Goal: Task Accomplishment & Management: Use online tool/utility

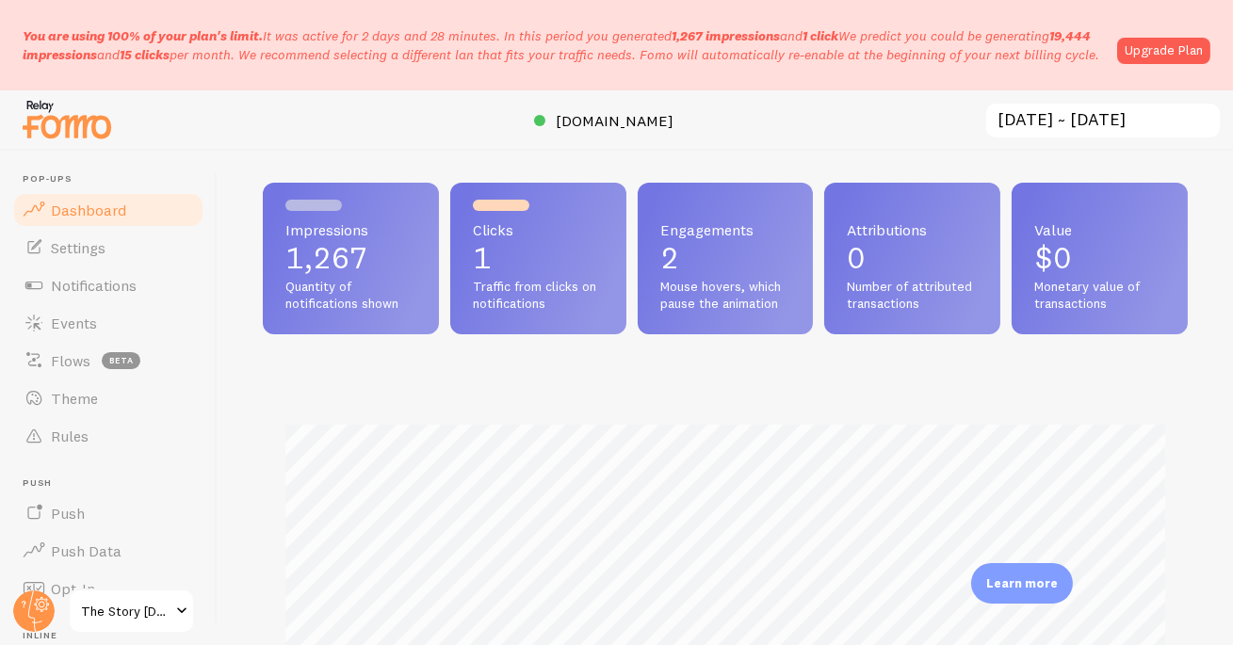
scroll to position [39, 0]
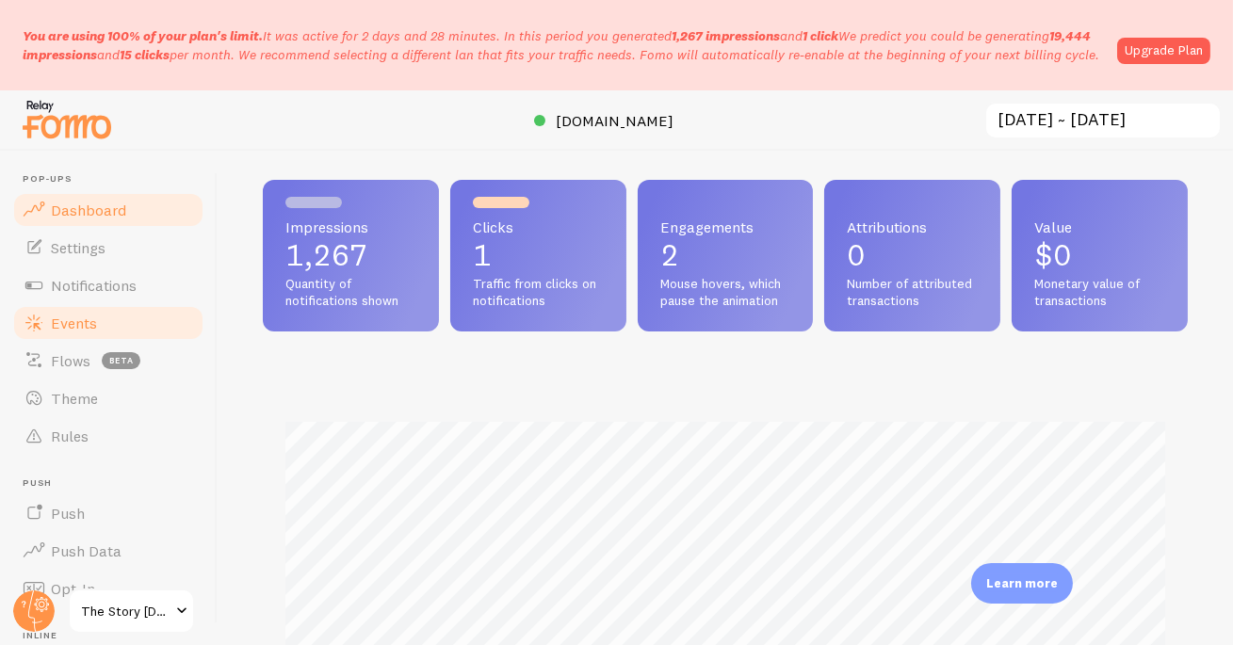
click at [73, 325] on span "Events" at bounding box center [74, 323] width 46 height 19
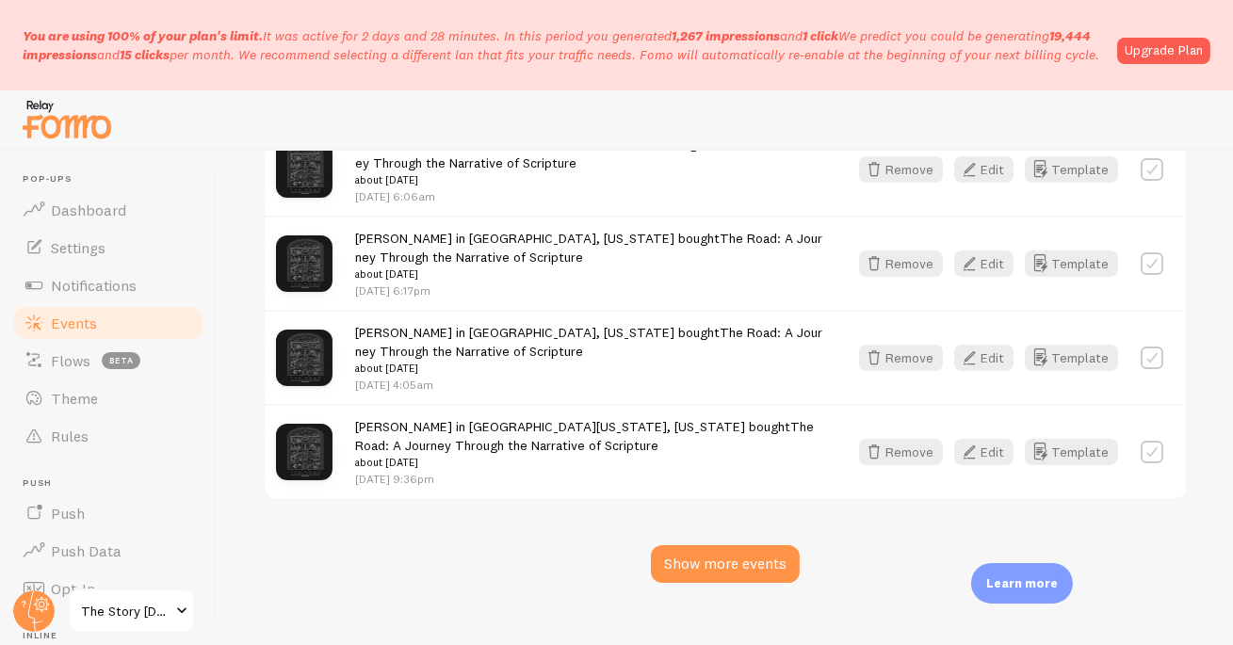
scroll to position [2800, 0]
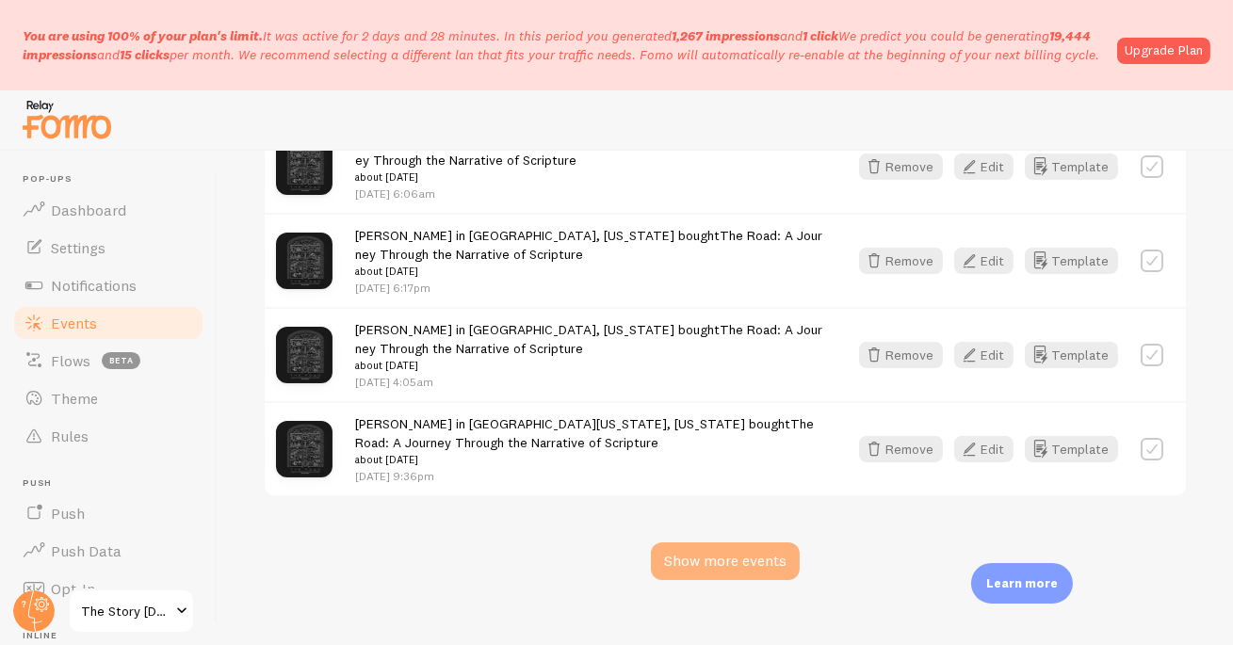
click at [737, 580] on div "Show more events" at bounding box center [725, 561] width 149 height 38
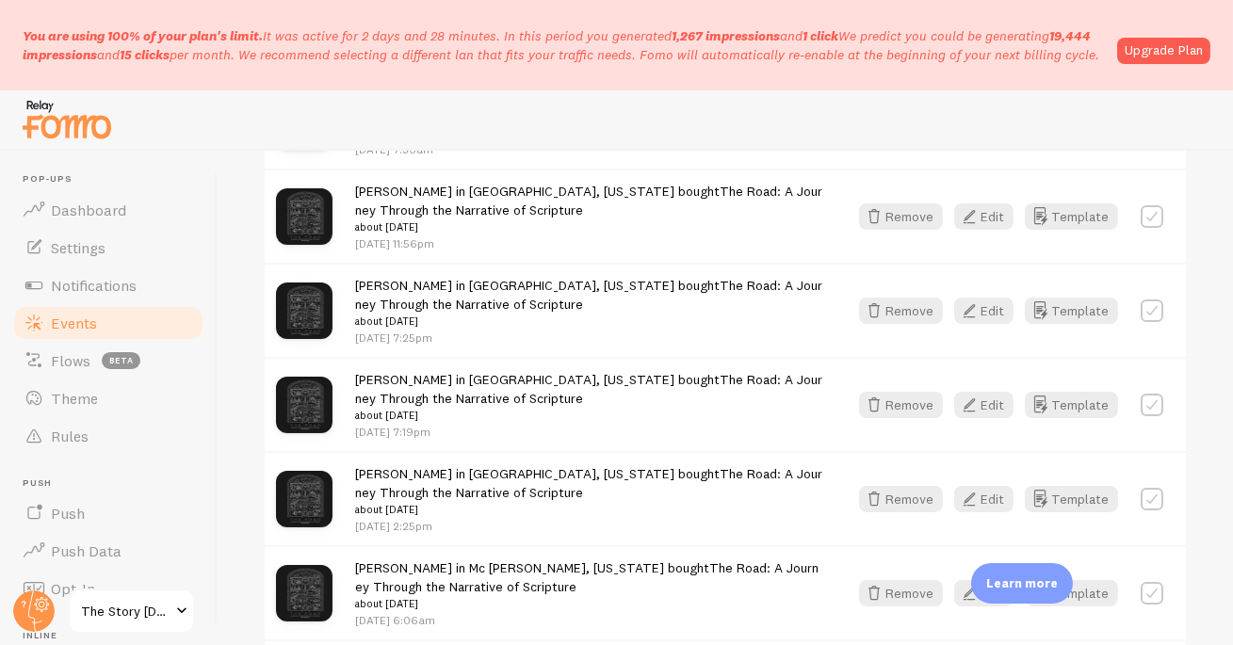
scroll to position [2466, 0]
click at [978, 323] on icon "button" at bounding box center [969, 311] width 23 height 23
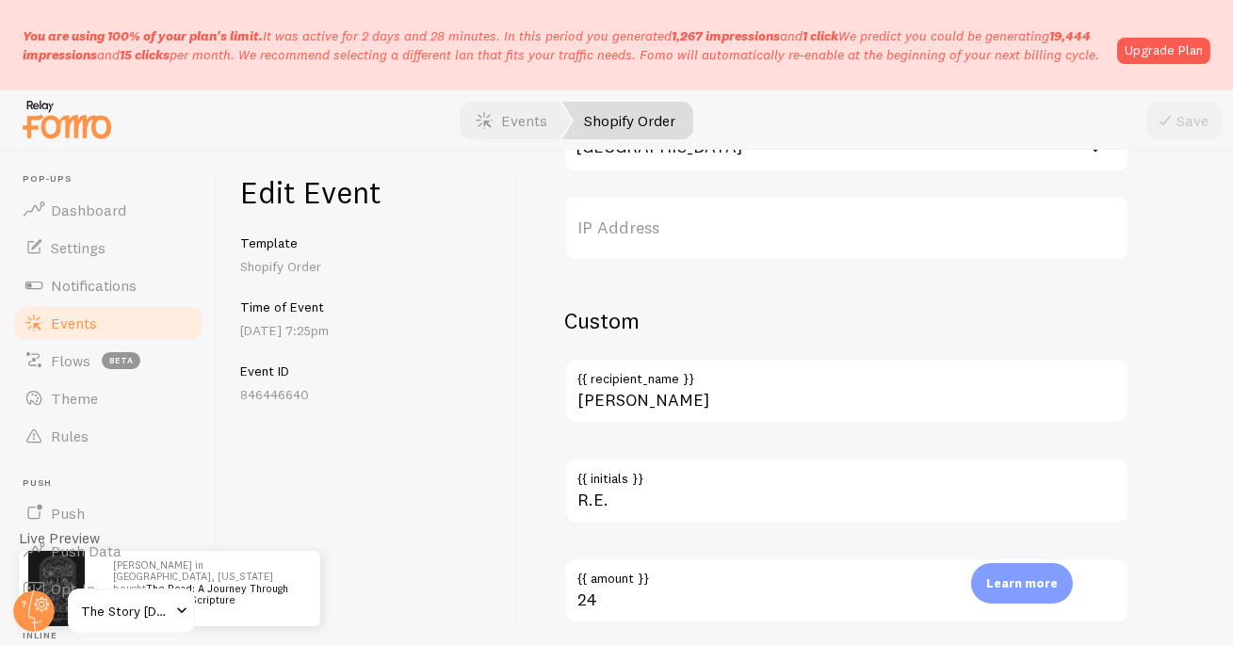
scroll to position [1274, 0]
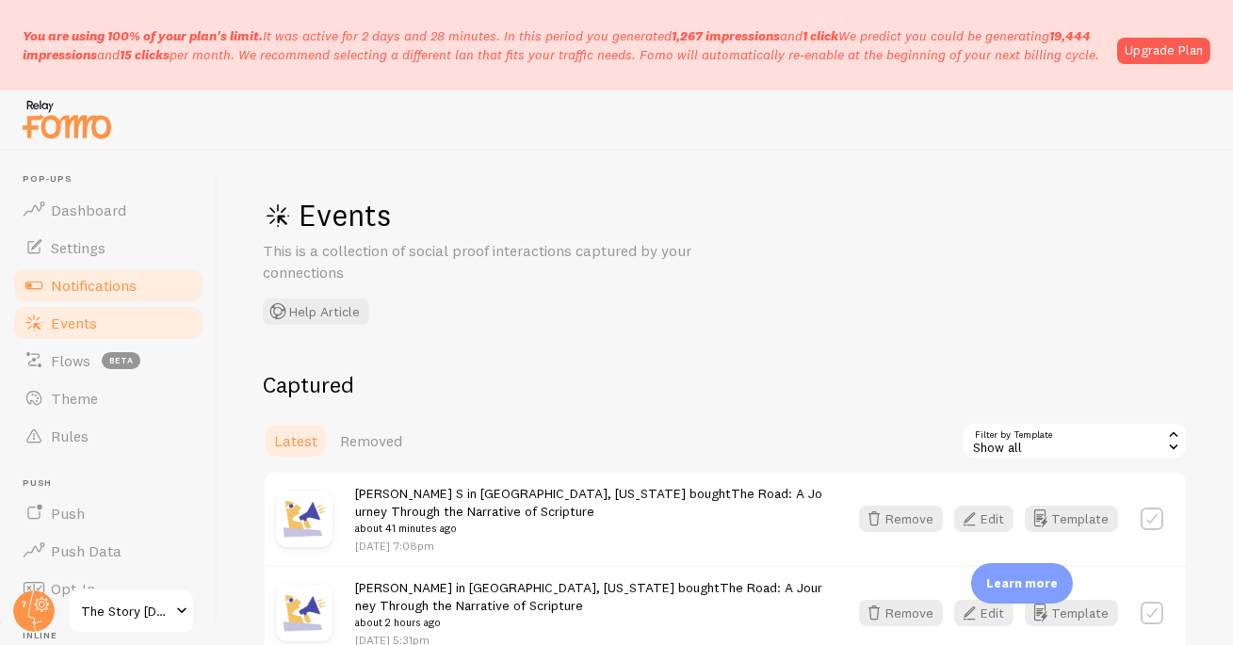
click at [109, 279] on span "Notifications" at bounding box center [94, 285] width 86 height 19
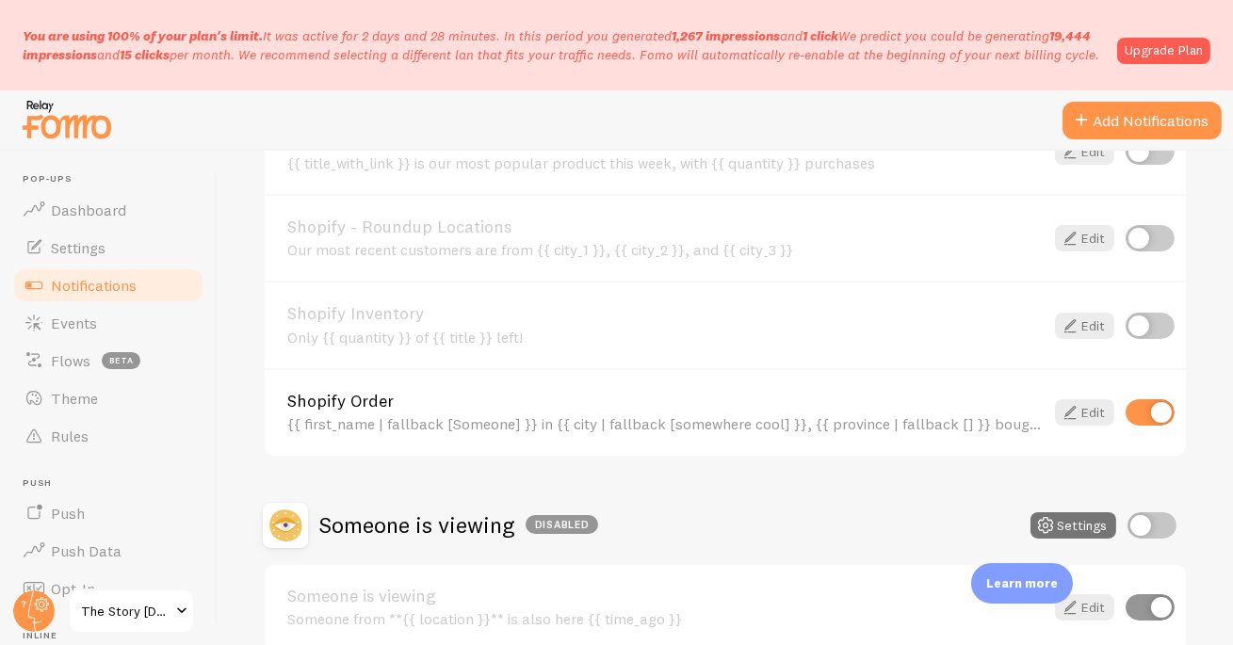
scroll to position [866, 0]
click at [686, 415] on div "{{ first_name | fallback [Someone] }} in {{ city | fallback [somewhere cool] }}…" at bounding box center [665, 422] width 756 height 17
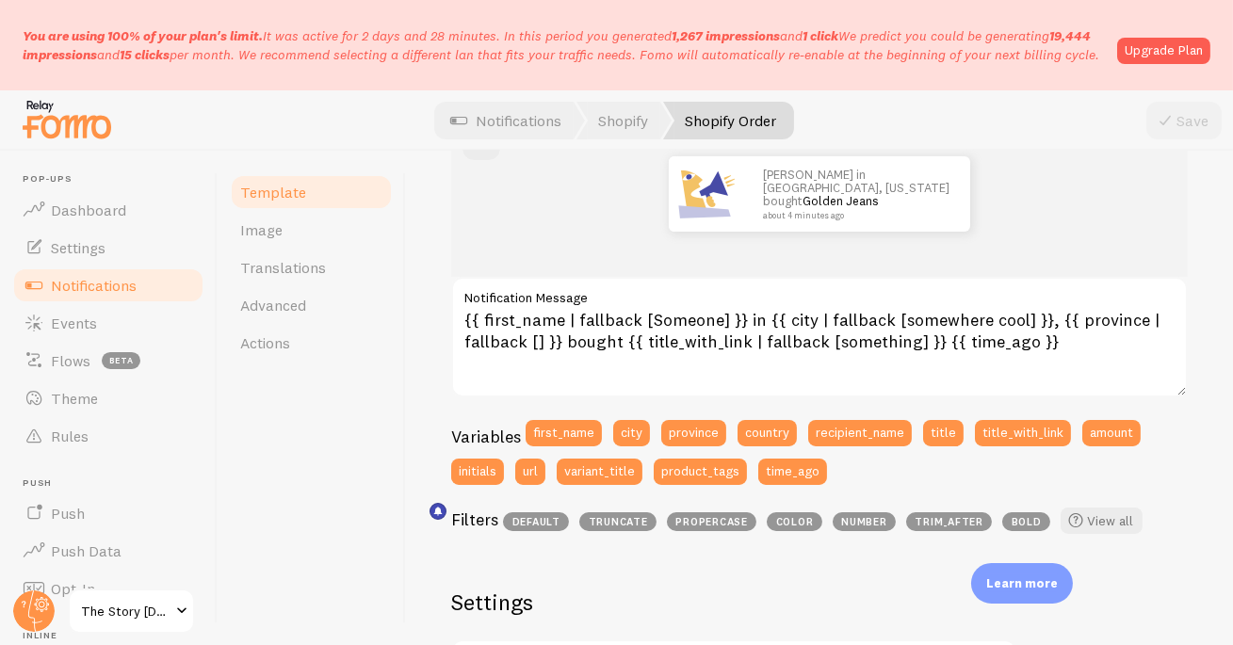
scroll to position [278, 0]
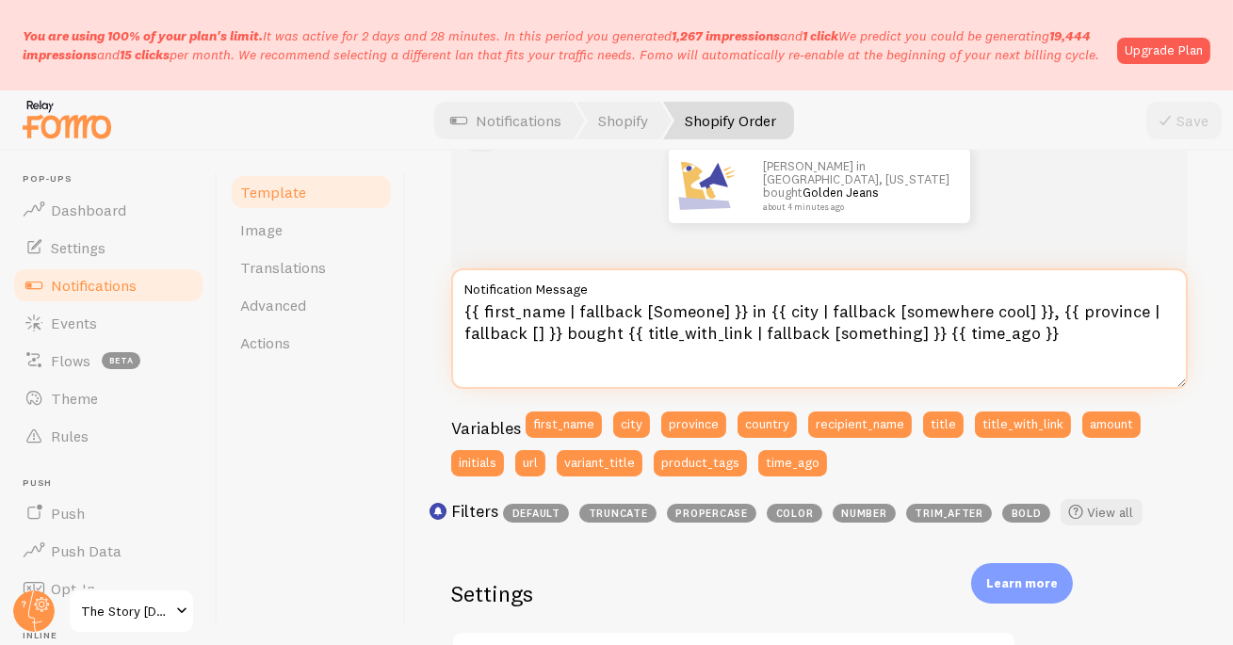
click at [1015, 303] on textarea "{{ first_name | fallback [Someone] }} in {{ city | fallback [somewhere cool] }}…" at bounding box center [819, 328] width 736 height 121
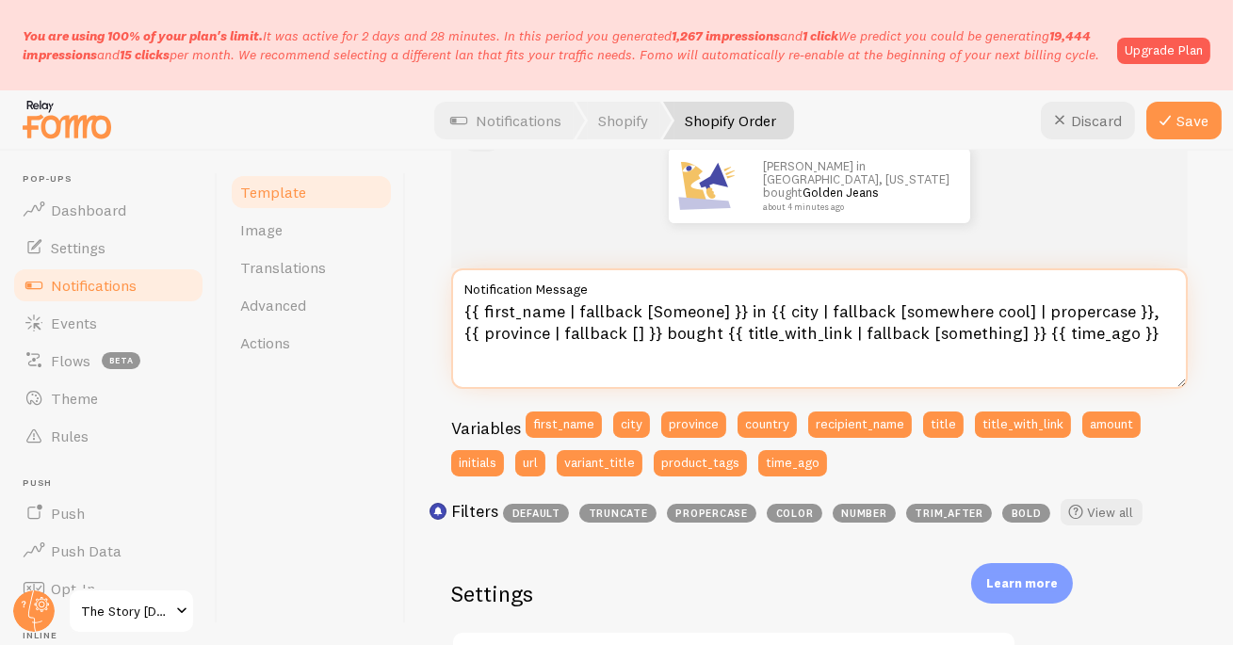
type textarea "{{ first_name | fallback [Someone] }} in {{ city | fallback [somewhere cool] | …"
